Goal: Information Seeking & Learning: Check status

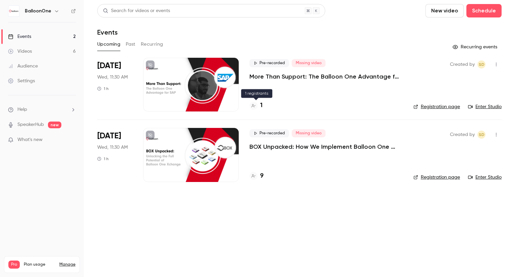
click at [257, 106] on div at bounding box center [253, 106] width 8 height 8
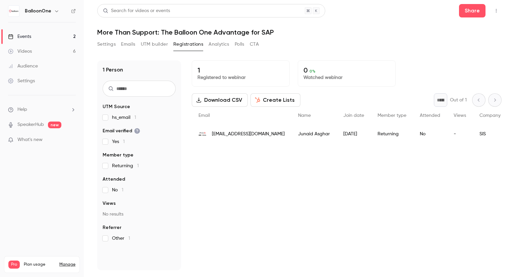
click at [327, 261] on div "1 Registered to webinar 0 0 % Watched webinar Download CSV Create Lists * Out o…" at bounding box center [347, 164] width 310 height 209
click at [63, 34] on link "Events 2" at bounding box center [42, 36] width 84 height 15
